Goal: Information Seeking & Learning: Compare options

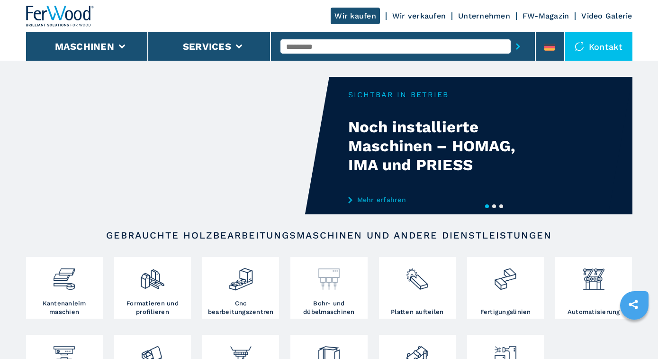
scroll to position [148, 0]
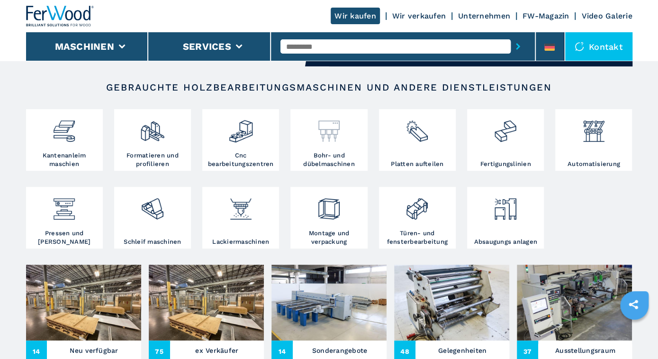
click at [327, 141] on img at bounding box center [328, 127] width 25 height 32
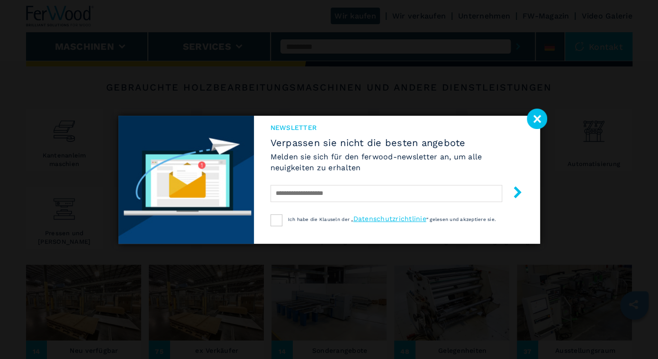
click at [539, 114] on image at bounding box center [537, 118] width 20 height 20
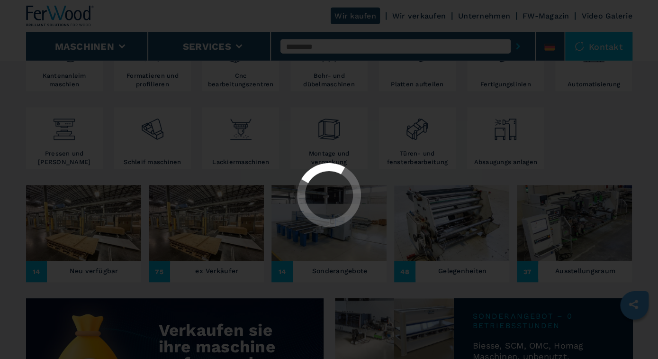
scroll to position [246, 0]
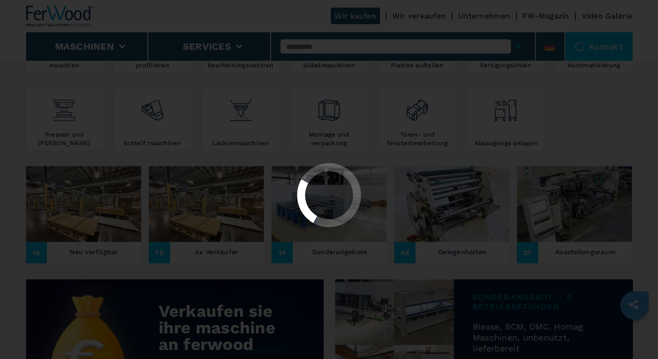
select select "**********"
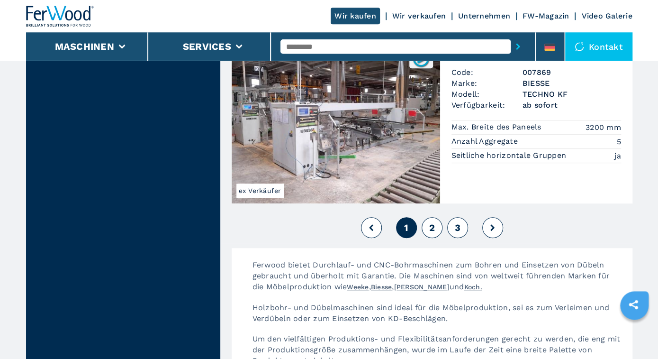
scroll to position [2175, 0]
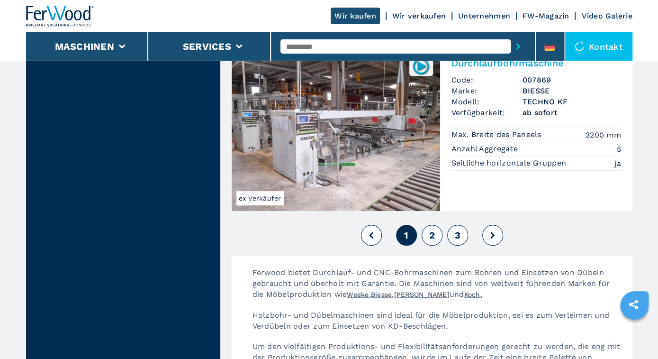
click at [431, 229] on span "2" at bounding box center [432, 234] width 6 height 11
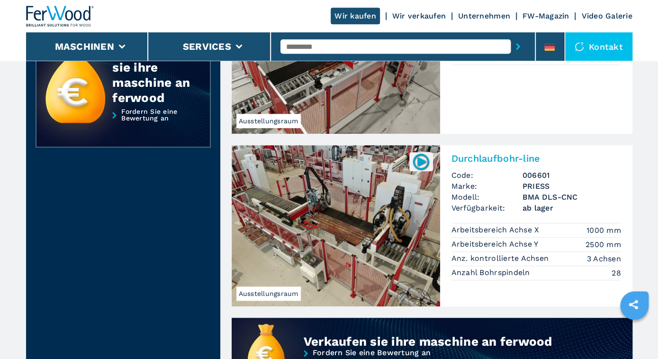
scroll to position [542, 0]
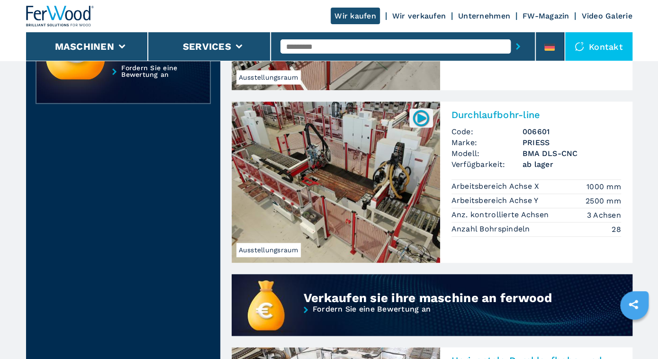
click at [326, 180] on img at bounding box center [336, 181] width 208 height 161
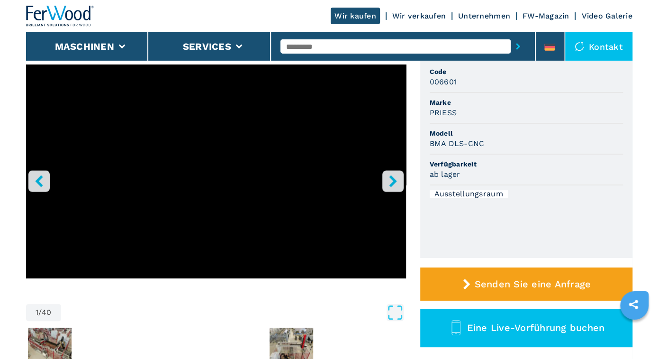
scroll to position [99, 0]
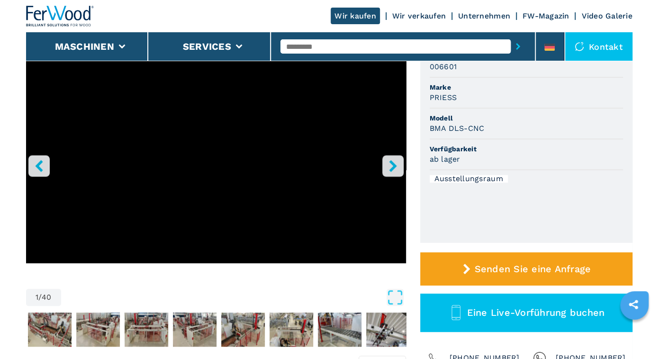
click at [392, 163] on icon "right-button" at bounding box center [393, 166] width 8 height 12
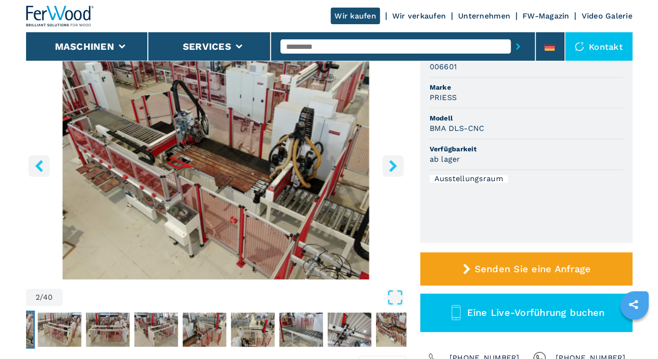
click at [392, 163] on icon "right-button" at bounding box center [393, 166] width 8 height 12
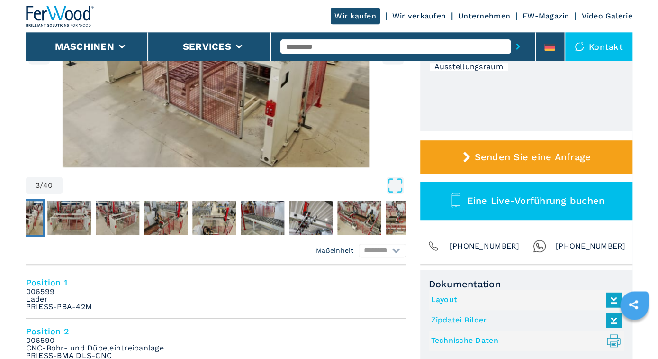
scroll to position [296, 0]
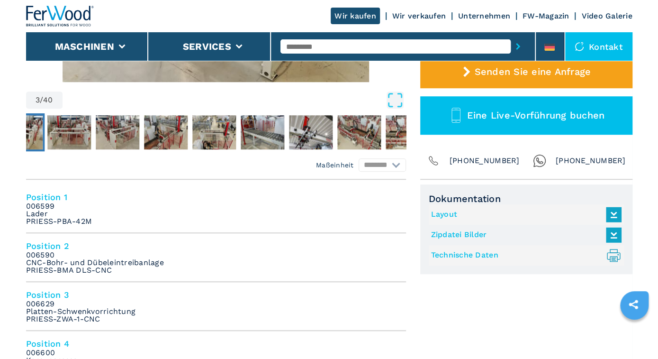
click at [446, 213] on link "Layout" at bounding box center [524, 215] width 186 height 16
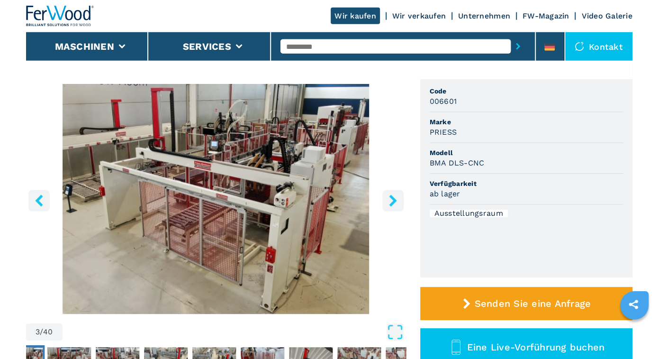
scroll to position [49, 0]
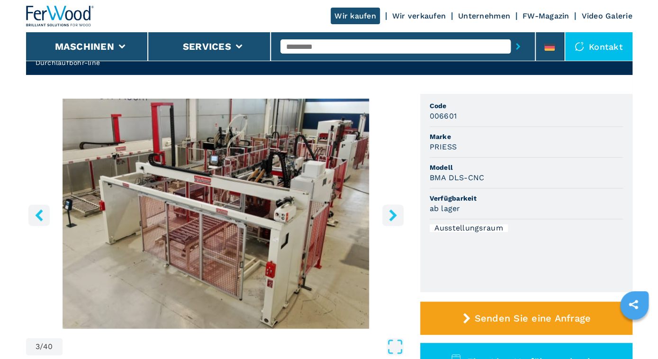
click at [392, 213] on icon "right-button" at bounding box center [393, 215] width 8 height 12
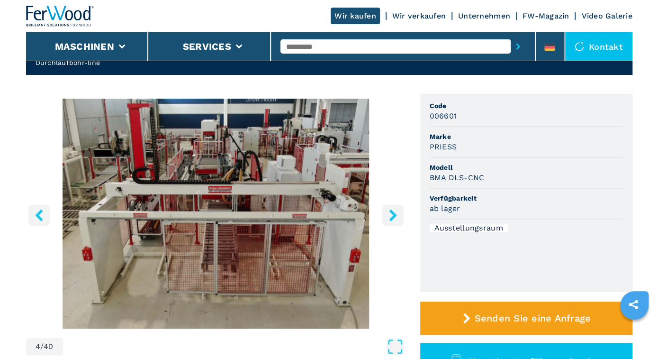
click at [392, 213] on icon "right-button" at bounding box center [393, 215] width 8 height 12
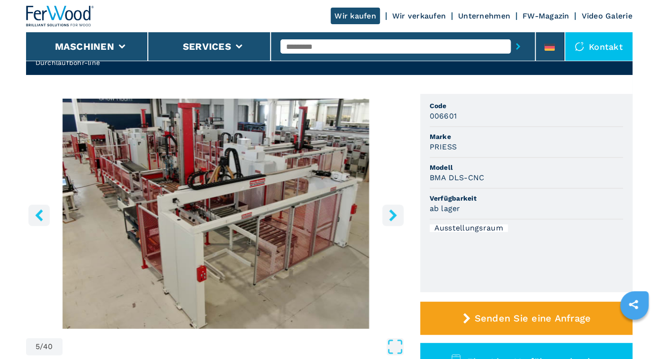
click at [392, 213] on icon "right-button" at bounding box center [393, 215] width 8 height 12
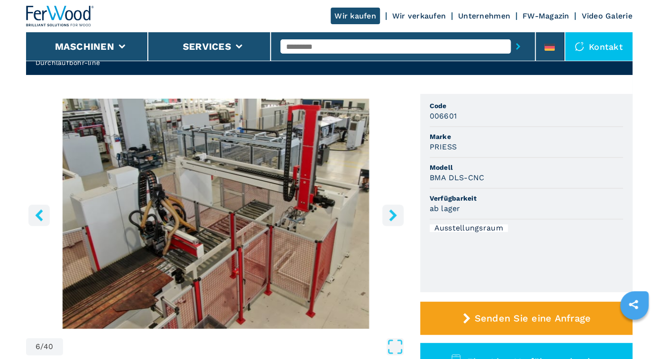
click at [392, 213] on icon "right-button" at bounding box center [393, 215] width 8 height 12
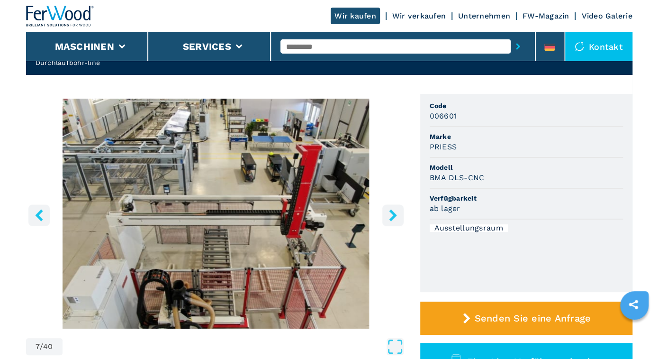
click at [392, 213] on icon "right-button" at bounding box center [393, 215] width 8 height 12
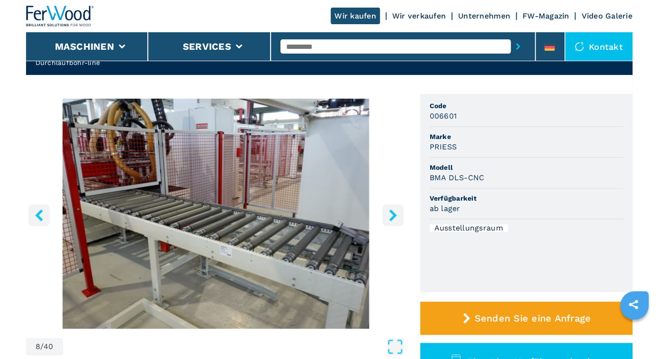
click at [392, 213] on icon "right-button" at bounding box center [393, 215] width 8 height 12
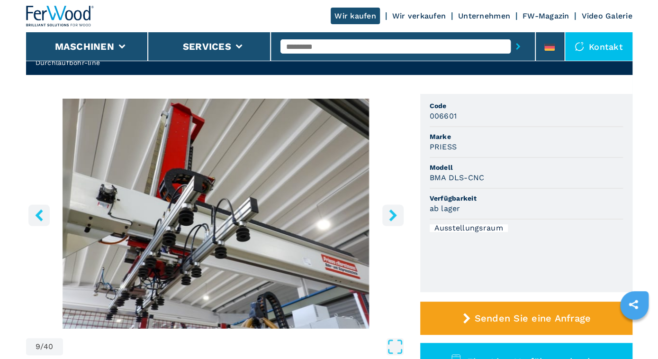
click at [392, 213] on icon "right-button" at bounding box center [393, 215] width 8 height 12
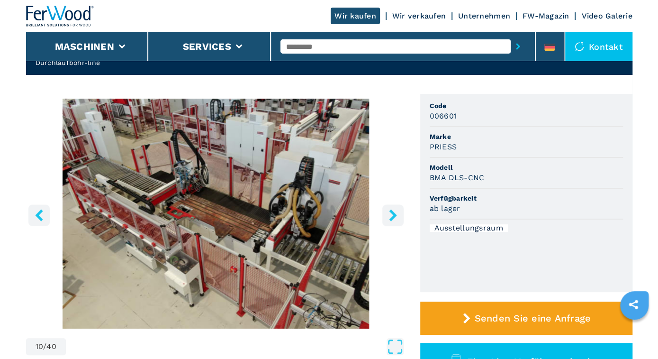
click at [392, 213] on icon "right-button" at bounding box center [393, 215] width 8 height 12
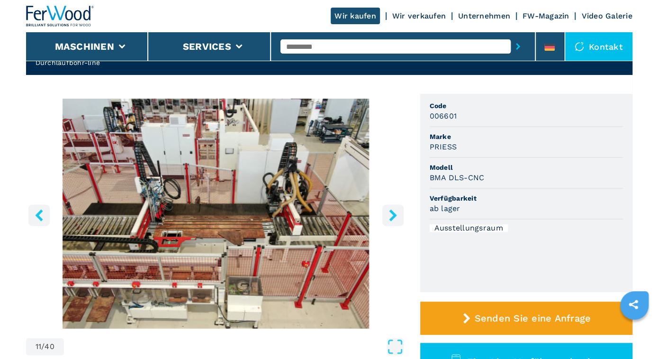
click at [392, 213] on icon "right-button" at bounding box center [393, 215] width 8 height 12
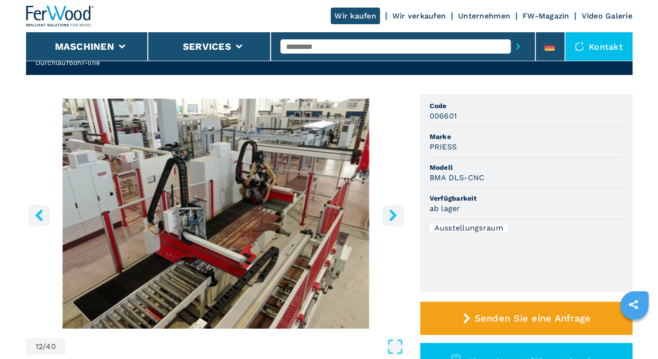
click at [392, 213] on icon "right-button" at bounding box center [393, 215] width 8 height 12
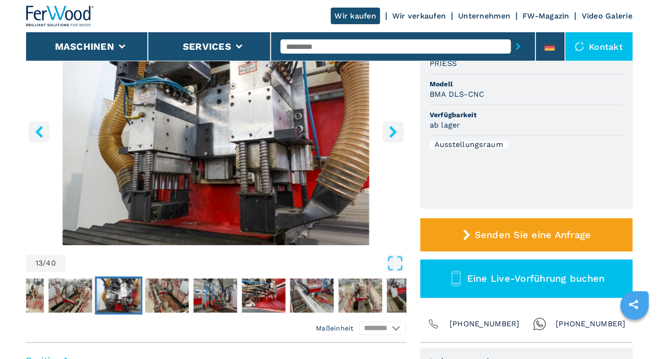
scroll to position [148, 0]
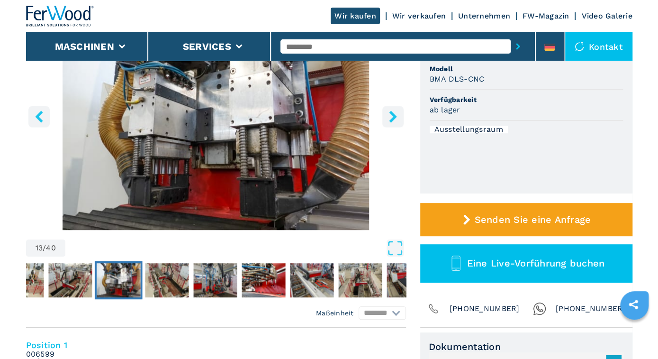
click at [397, 116] on icon "right-button" at bounding box center [393, 116] width 12 height 12
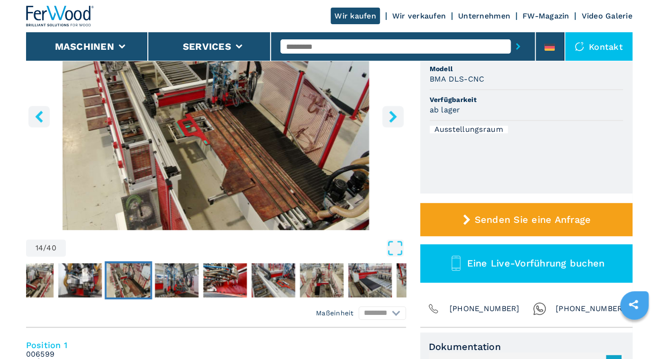
click at [397, 116] on icon "right-button" at bounding box center [393, 116] width 12 height 12
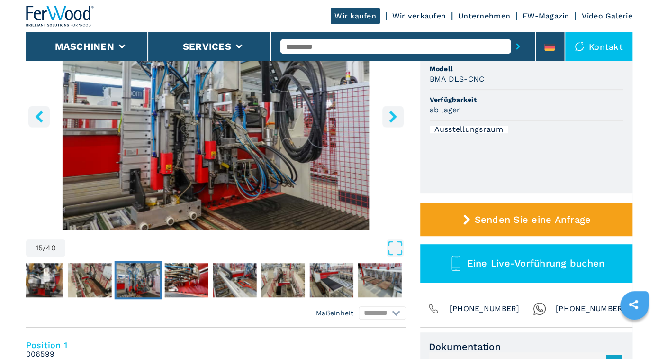
click at [397, 116] on icon "right-button" at bounding box center [393, 116] width 12 height 12
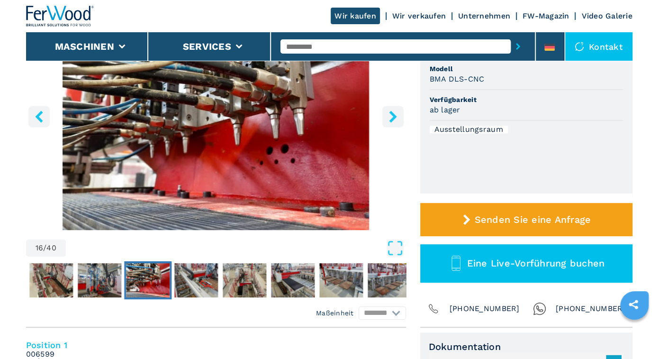
click at [397, 116] on icon "right-button" at bounding box center [393, 116] width 12 height 12
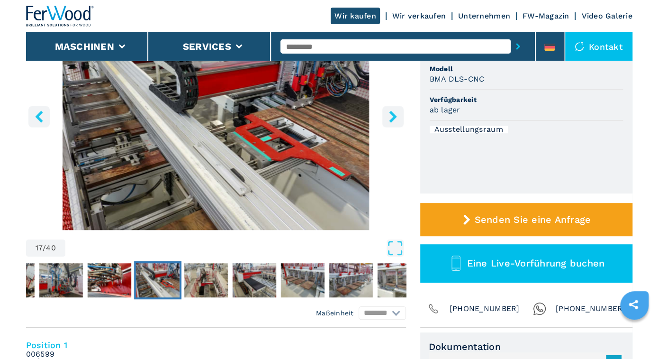
click at [397, 116] on icon "right-button" at bounding box center [393, 116] width 12 height 12
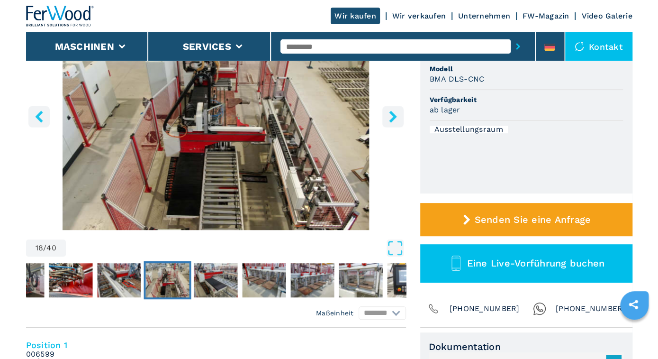
click at [397, 116] on icon "right-button" at bounding box center [393, 116] width 12 height 12
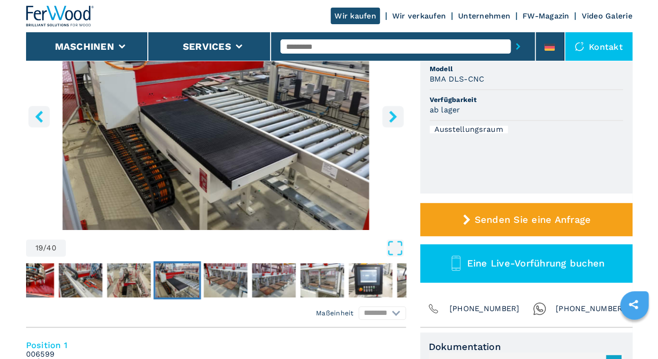
click at [397, 116] on icon "right-button" at bounding box center [393, 116] width 12 height 12
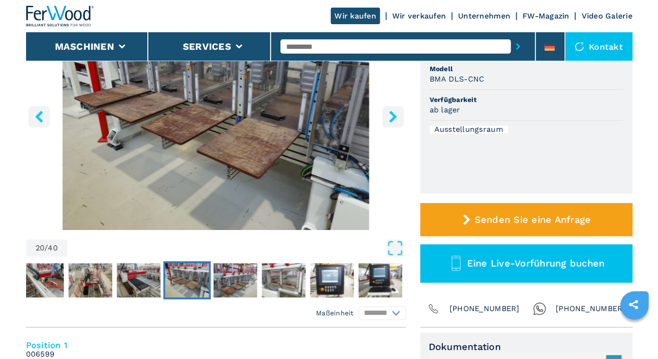
click at [397, 116] on icon "right-button" at bounding box center [393, 116] width 12 height 12
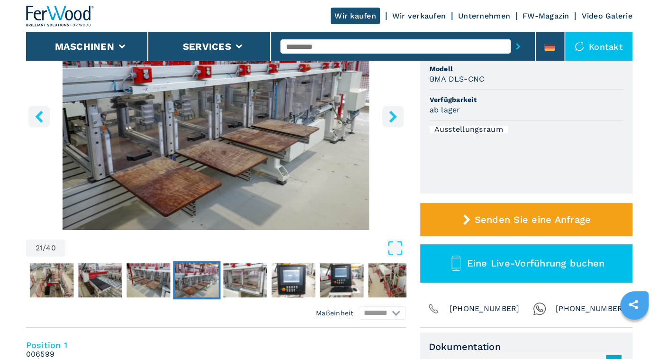
click at [397, 116] on icon "right-button" at bounding box center [393, 116] width 12 height 12
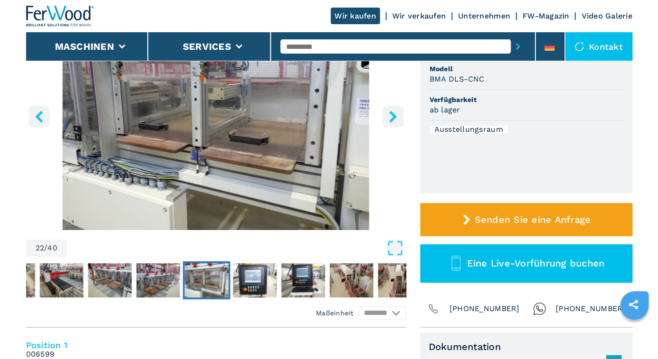
click at [397, 116] on icon "right-button" at bounding box center [393, 116] width 12 height 12
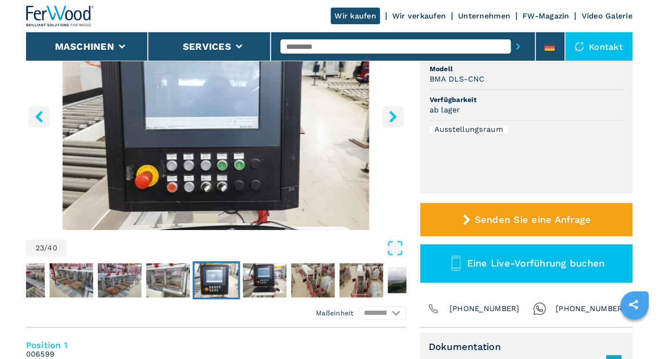
click at [397, 116] on icon "right-button" at bounding box center [393, 116] width 12 height 12
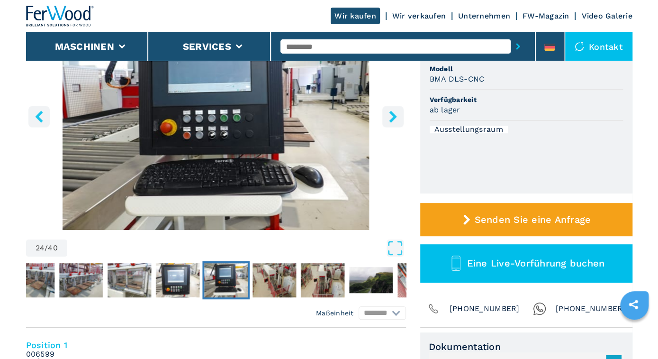
click at [397, 116] on icon "right-button" at bounding box center [393, 116] width 12 height 12
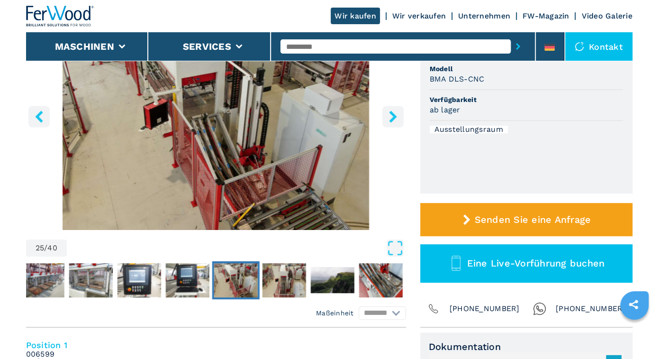
click at [397, 116] on icon "right-button" at bounding box center [393, 116] width 12 height 12
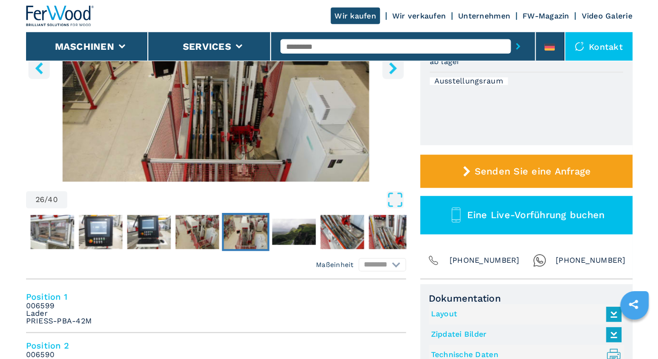
scroll to position [246, 0]
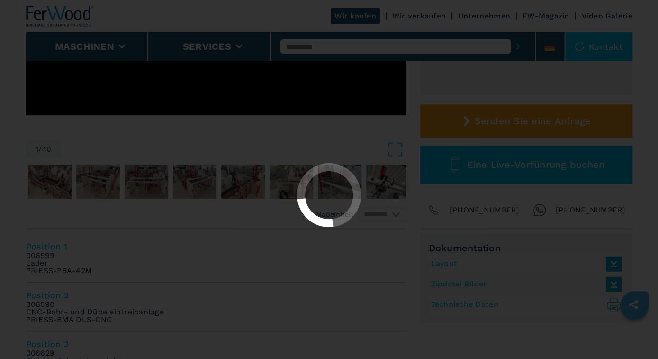
select select "**********"
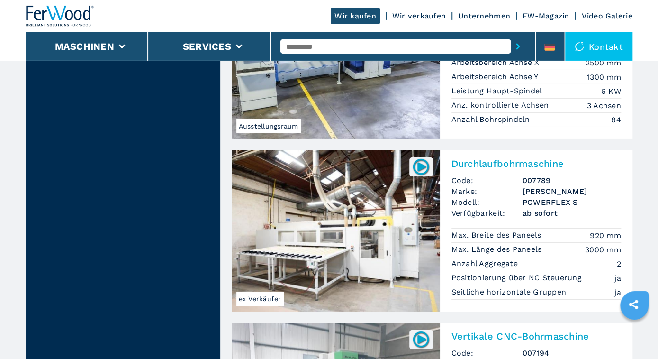
scroll to position [1724, 0]
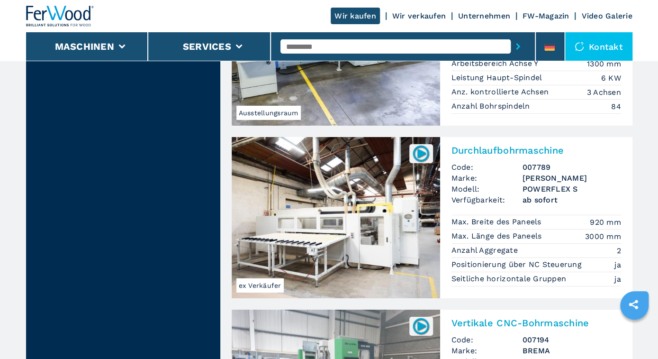
click at [363, 215] on img at bounding box center [336, 217] width 208 height 161
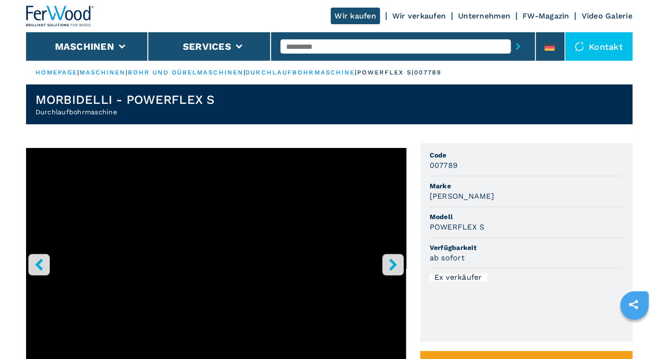
click at [395, 261] on icon "right-button" at bounding box center [393, 264] width 12 height 12
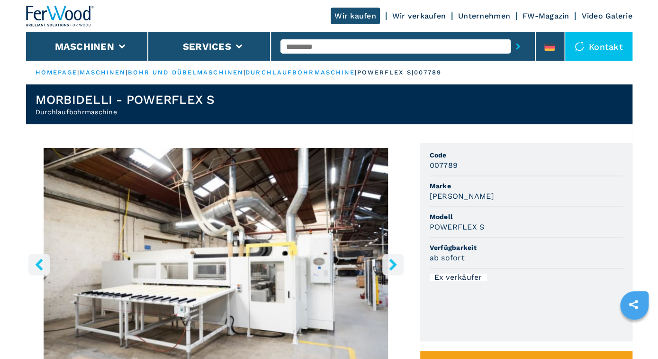
click at [395, 261] on icon "right-button" at bounding box center [393, 264] width 12 height 12
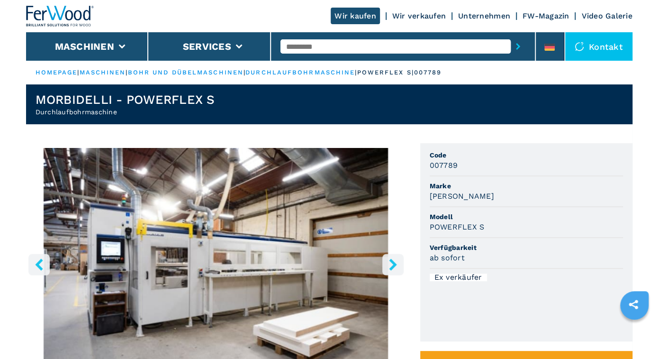
click at [395, 261] on icon "right-button" at bounding box center [393, 264] width 12 height 12
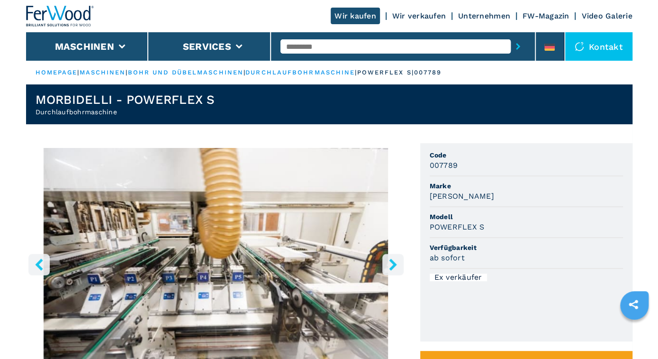
click at [395, 261] on icon "right-button" at bounding box center [393, 264] width 12 height 12
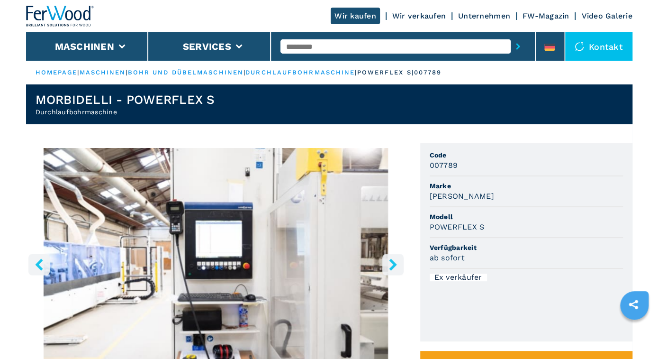
click at [395, 261] on icon "right-button" at bounding box center [393, 264] width 12 height 12
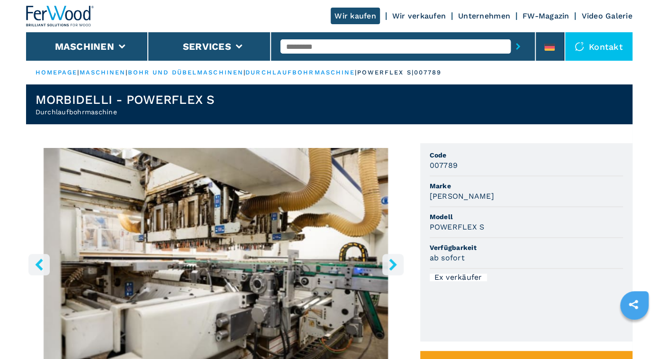
click at [395, 261] on icon "right-button" at bounding box center [393, 264] width 12 height 12
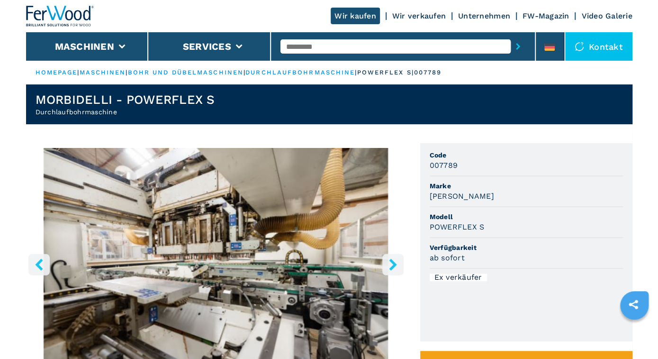
click at [395, 261] on icon "right-button" at bounding box center [393, 264] width 12 height 12
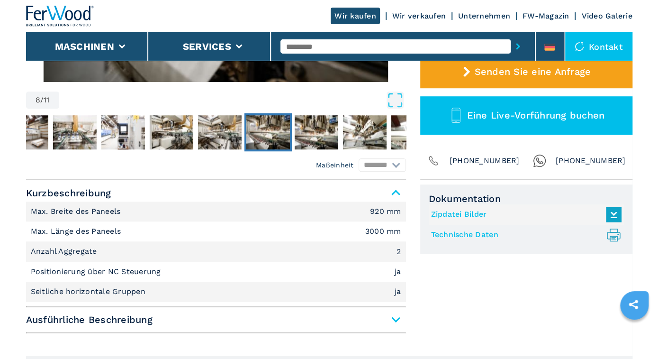
scroll to position [296, 0]
click at [396, 317] on span "Ausführliche Beschreibung" at bounding box center [216, 319] width 380 height 17
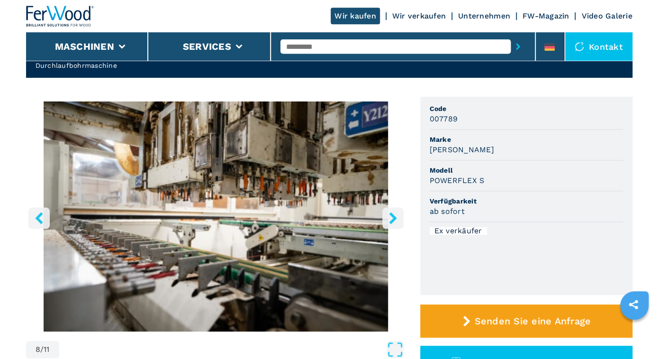
scroll to position [49, 0]
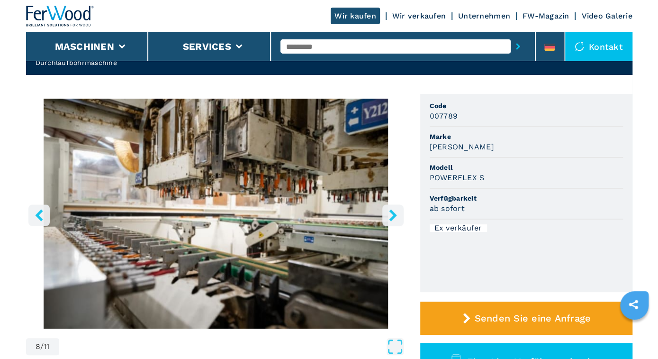
click at [395, 213] on icon "right-button" at bounding box center [393, 215] width 12 height 12
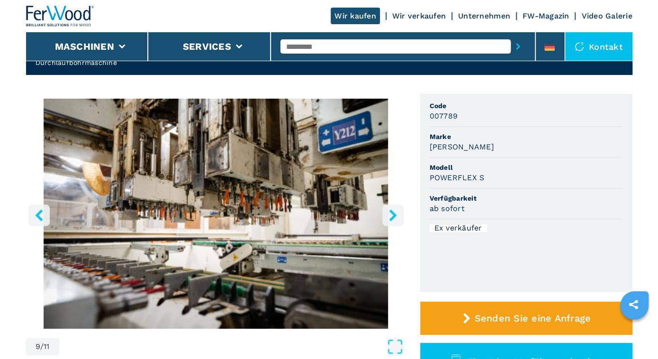
click at [396, 213] on icon "right-button" at bounding box center [393, 215] width 12 height 12
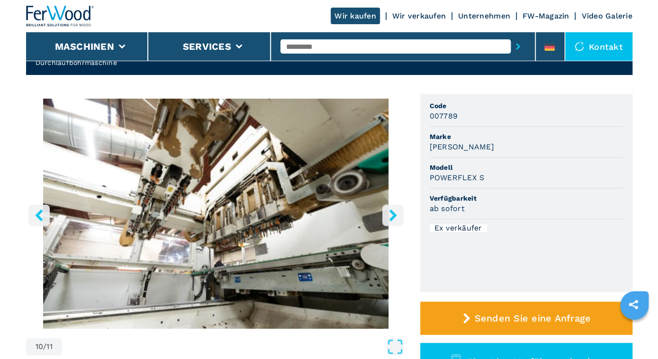
click at [396, 213] on icon "right-button" at bounding box center [393, 215] width 12 height 12
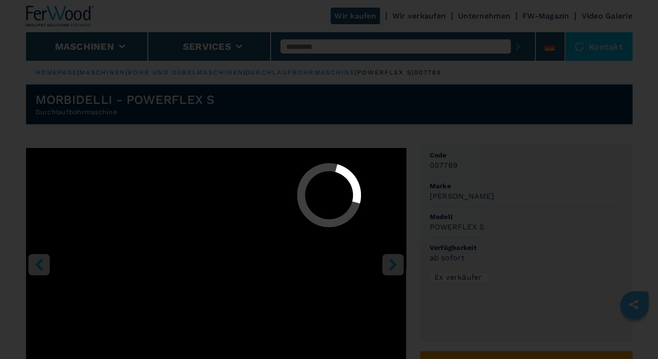
select select "**********"
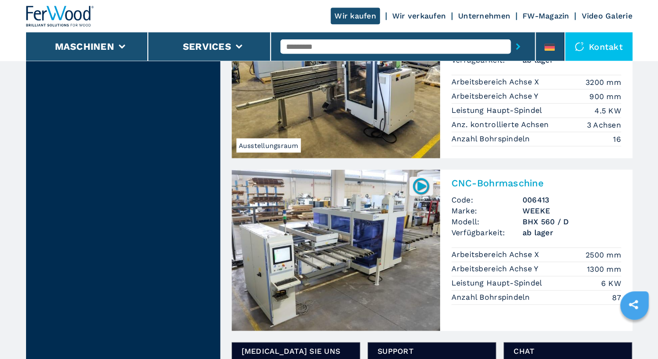
scroll to position [1281, 0]
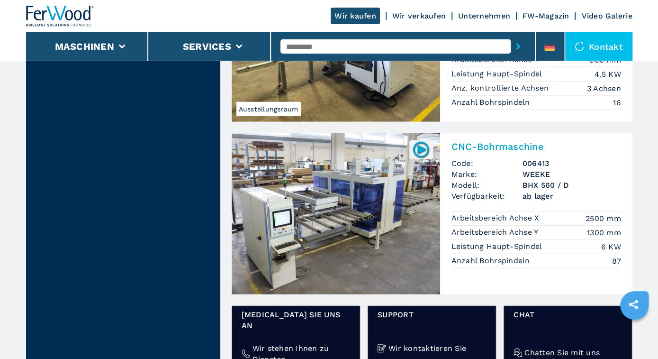
click at [350, 214] on img at bounding box center [336, 213] width 208 height 161
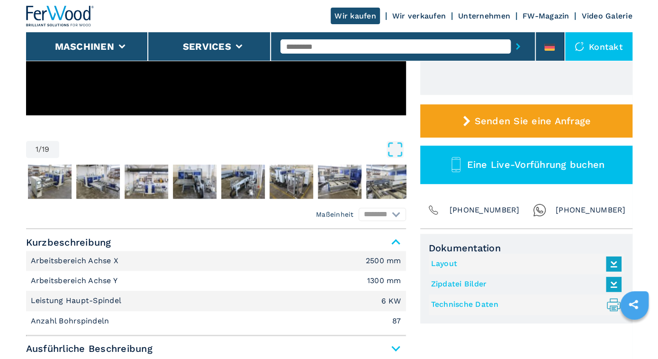
scroll to position [394, 0]
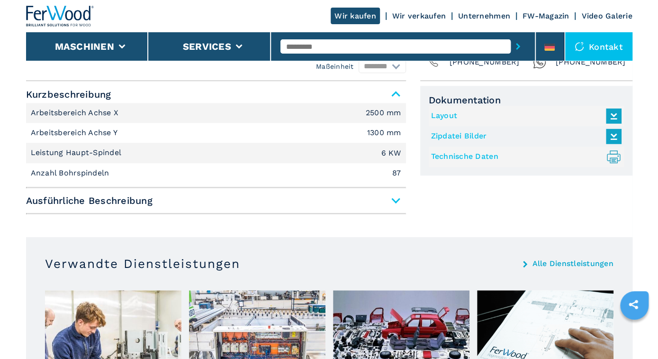
click at [393, 199] on span "Ausführliche Beschreibung" at bounding box center [216, 200] width 380 height 17
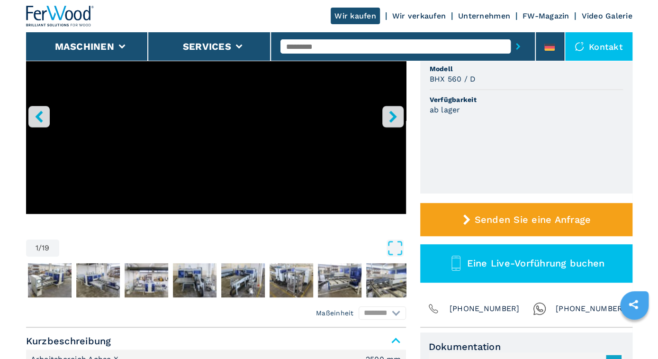
scroll to position [49, 0]
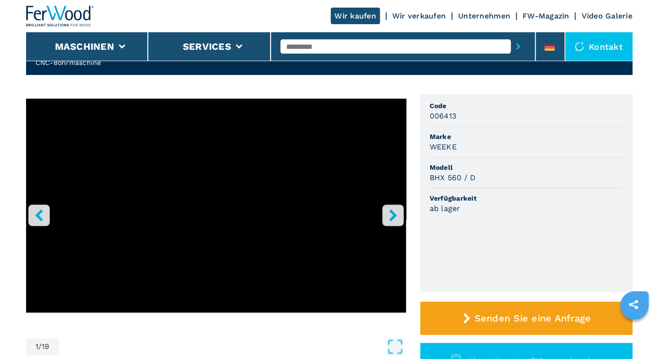
click at [396, 211] on icon "right-button" at bounding box center [393, 215] width 12 height 12
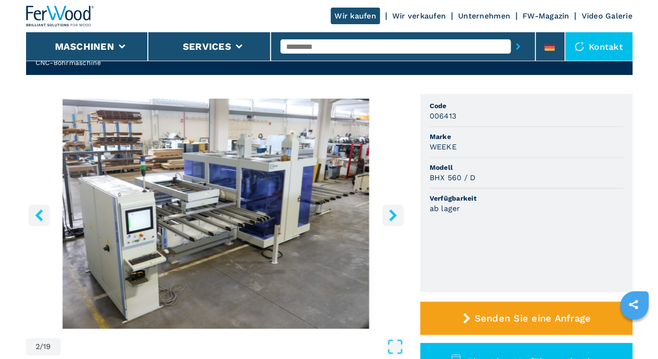
click at [395, 211] on icon "right-button" at bounding box center [393, 215] width 12 height 12
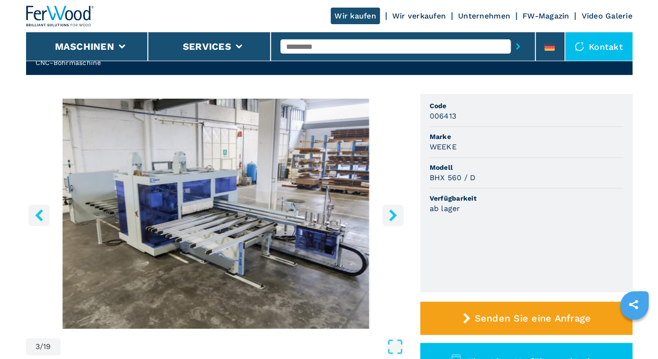
click at [395, 211] on icon "right-button" at bounding box center [393, 215] width 12 height 12
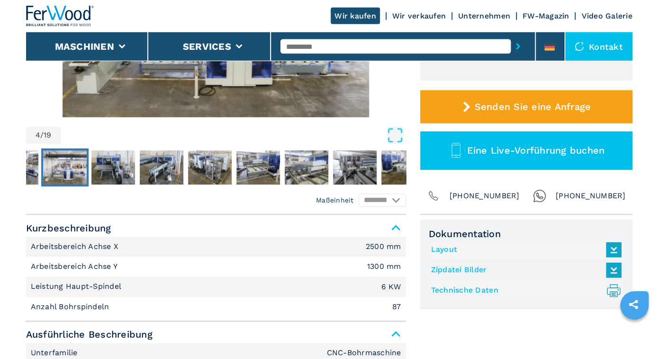
scroll to position [246, 0]
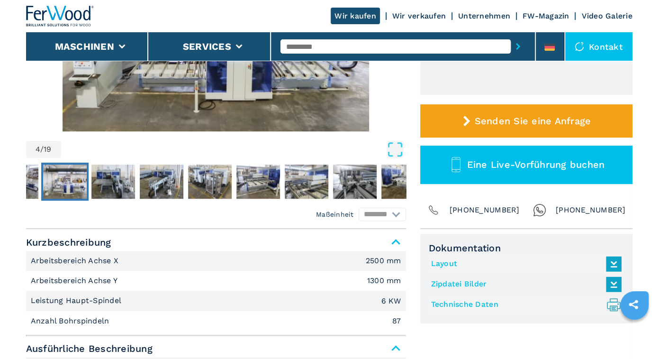
click at [439, 262] on link "Layout" at bounding box center [524, 264] width 186 height 16
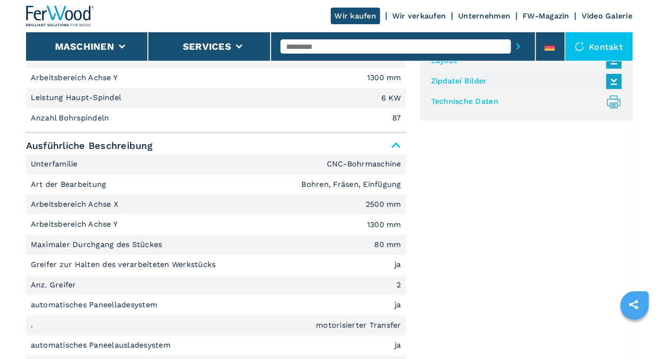
scroll to position [394, 0]
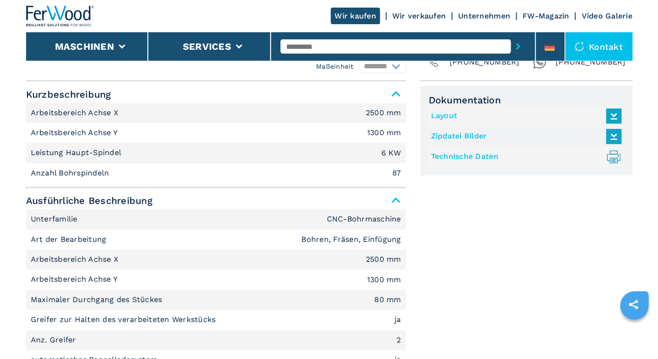
click at [449, 153] on link "Technische Daten .prefix__st0{stroke-linecap:round;stroke-linejoin:round}.prefi…" at bounding box center [524, 157] width 186 height 16
